Goal: Navigation & Orientation: Find specific page/section

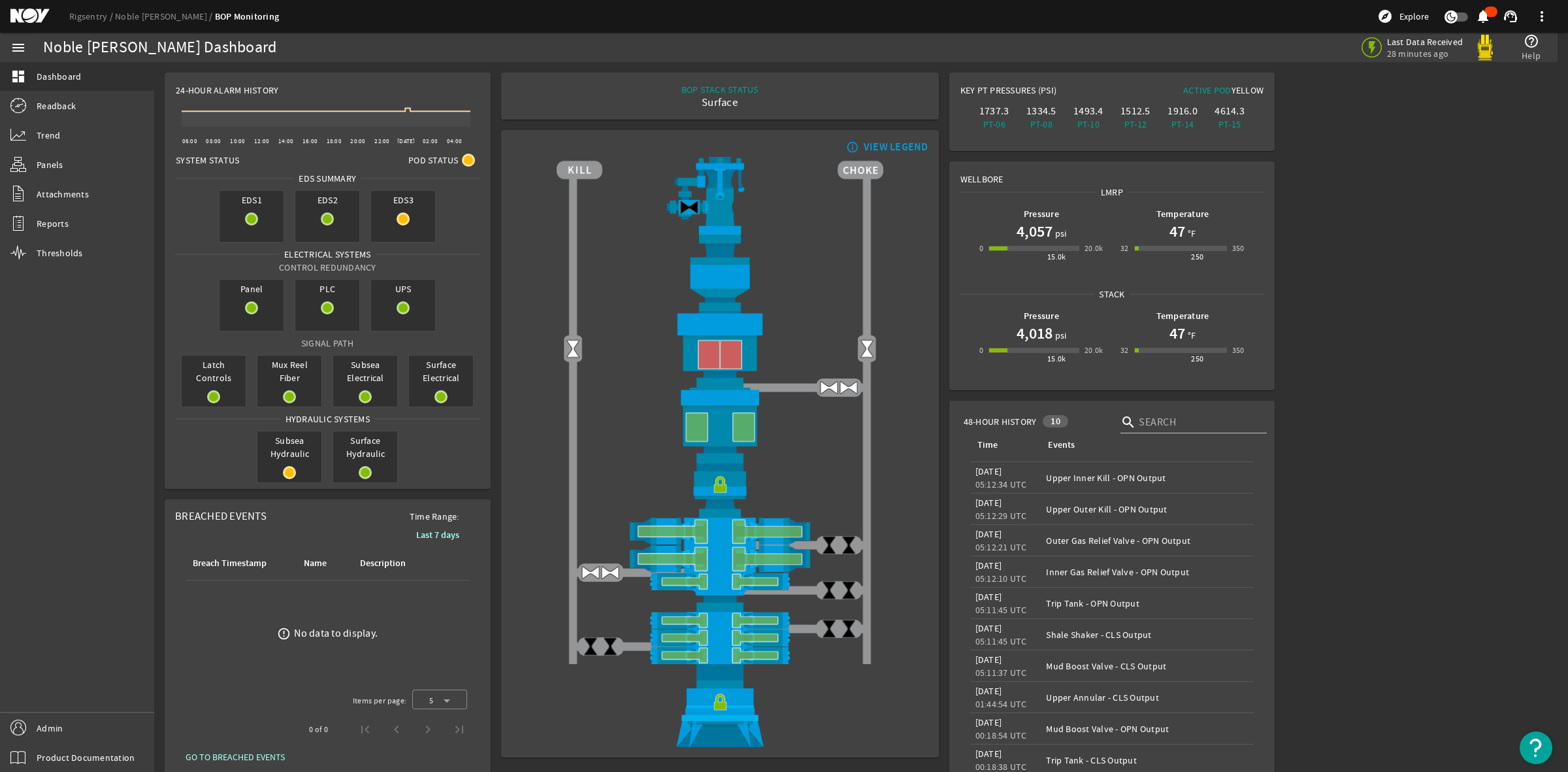
click at [33, 15] on mat-icon at bounding box center [39, 16] width 59 height 16
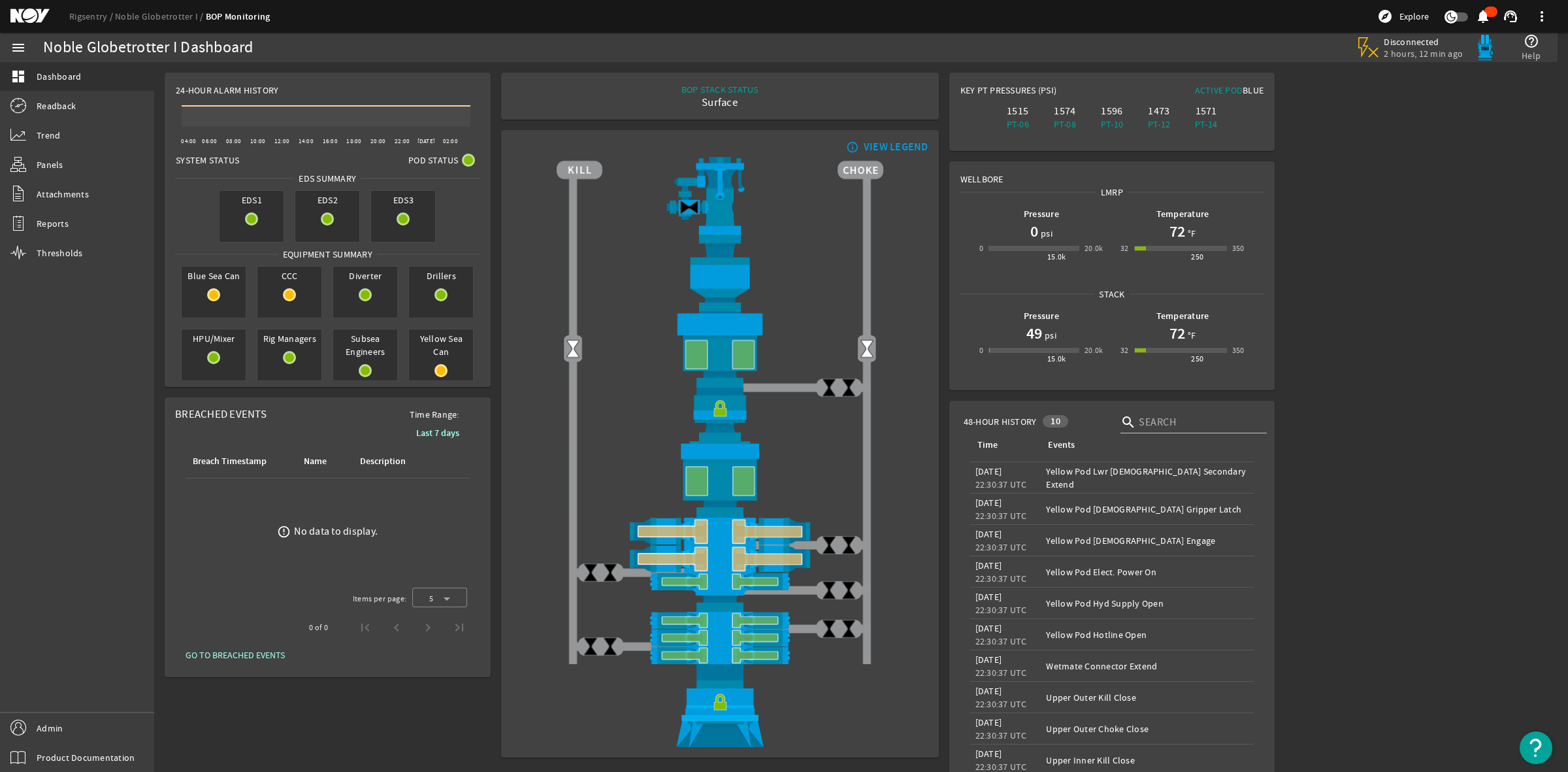
click at [41, 17] on mat-icon at bounding box center [39, 16] width 59 height 16
